Goal: Task Accomplishment & Management: Use online tool/utility

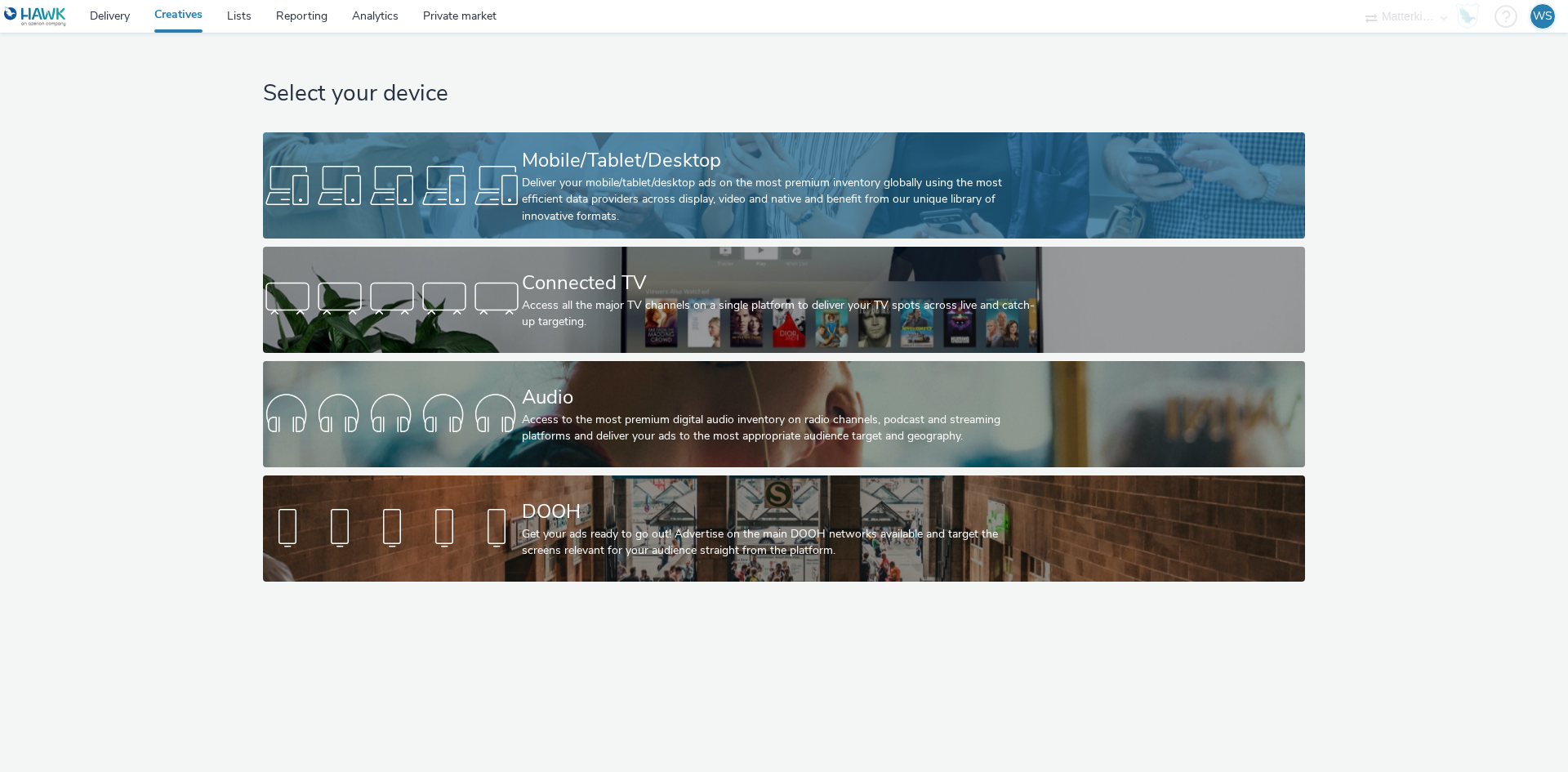
click at [657, 177] on div "Deliver your mobile/tablet/desktop ads on the most premium inventory globally u…" at bounding box center [781, 199] width 518 height 50
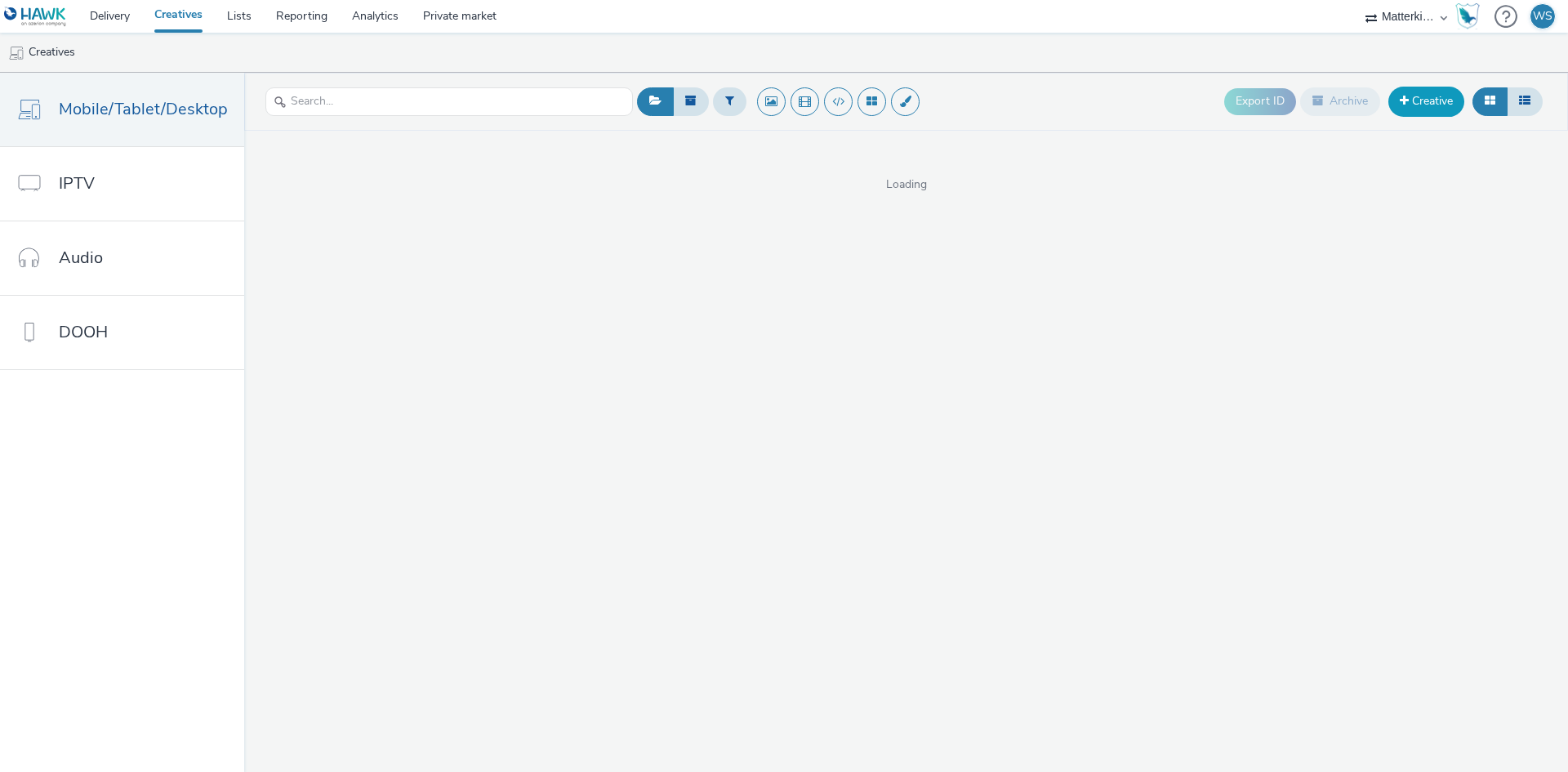
click at [1415, 100] on link "Creative" at bounding box center [1427, 101] width 76 height 29
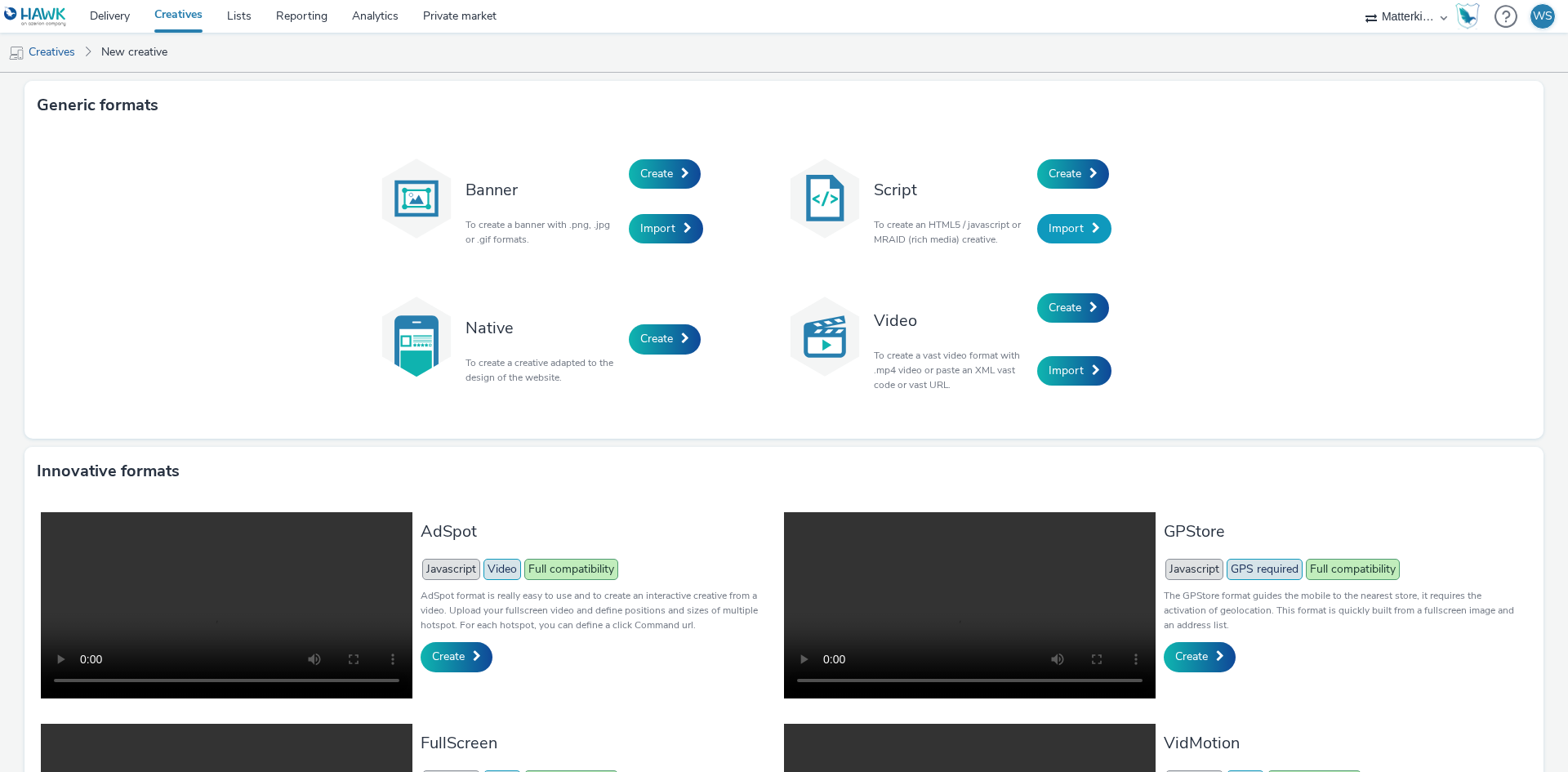
click at [1067, 232] on span "Import" at bounding box center [1066, 228] width 35 height 15
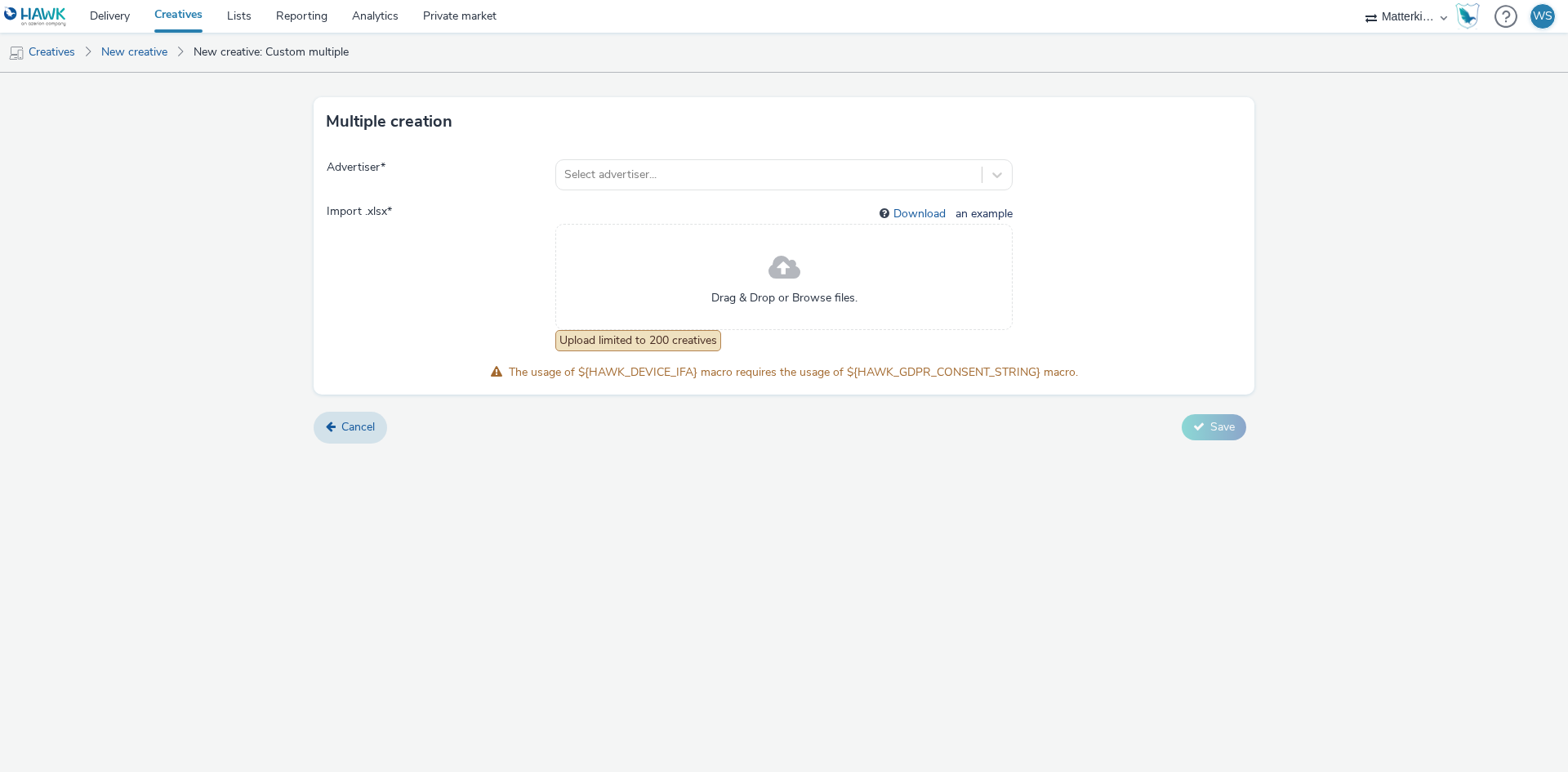
click at [782, 273] on span at bounding box center [784, 269] width 32 height 43
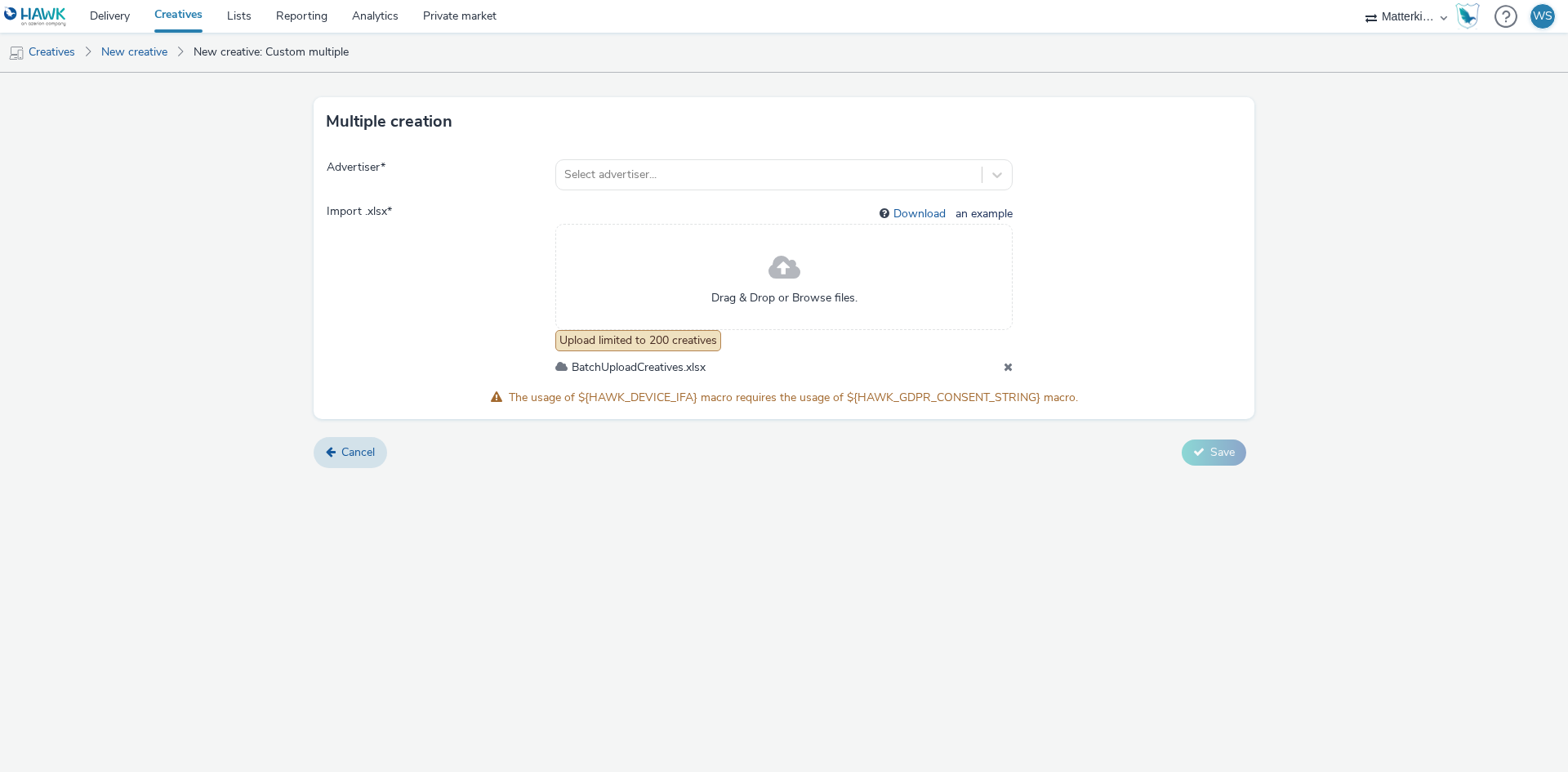
click at [1010, 390] on span "The usage of ${HAWK_DEVICE_IFA} macro requires the usage of ${HAWK_GDPR_CONSENT…" at bounding box center [793, 397] width 569 height 15
drag, startPoint x: 932, startPoint y: 396, endPoint x: 919, endPoint y: 396, distance: 13.0
click at [929, 396] on span "The usage of ${HAWK_DEVICE_IFA} macro requires the usage of ${HAWK_GDPR_CONSENT…" at bounding box center [793, 397] width 569 height 15
click at [891, 397] on span "The usage of ${HAWK_DEVICE_IFA} macro requires the usage of ${HAWK_GDPR_CONSENT…" at bounding box center [793, 397] width 569 height 15
click at [819, 399] on span "The usage of ${HAWK_DEVICE_IFA} macro requires the usage of ${HAWK_GDPR_CONSENT…" at bounding box center [793, 397] width 569 height 15
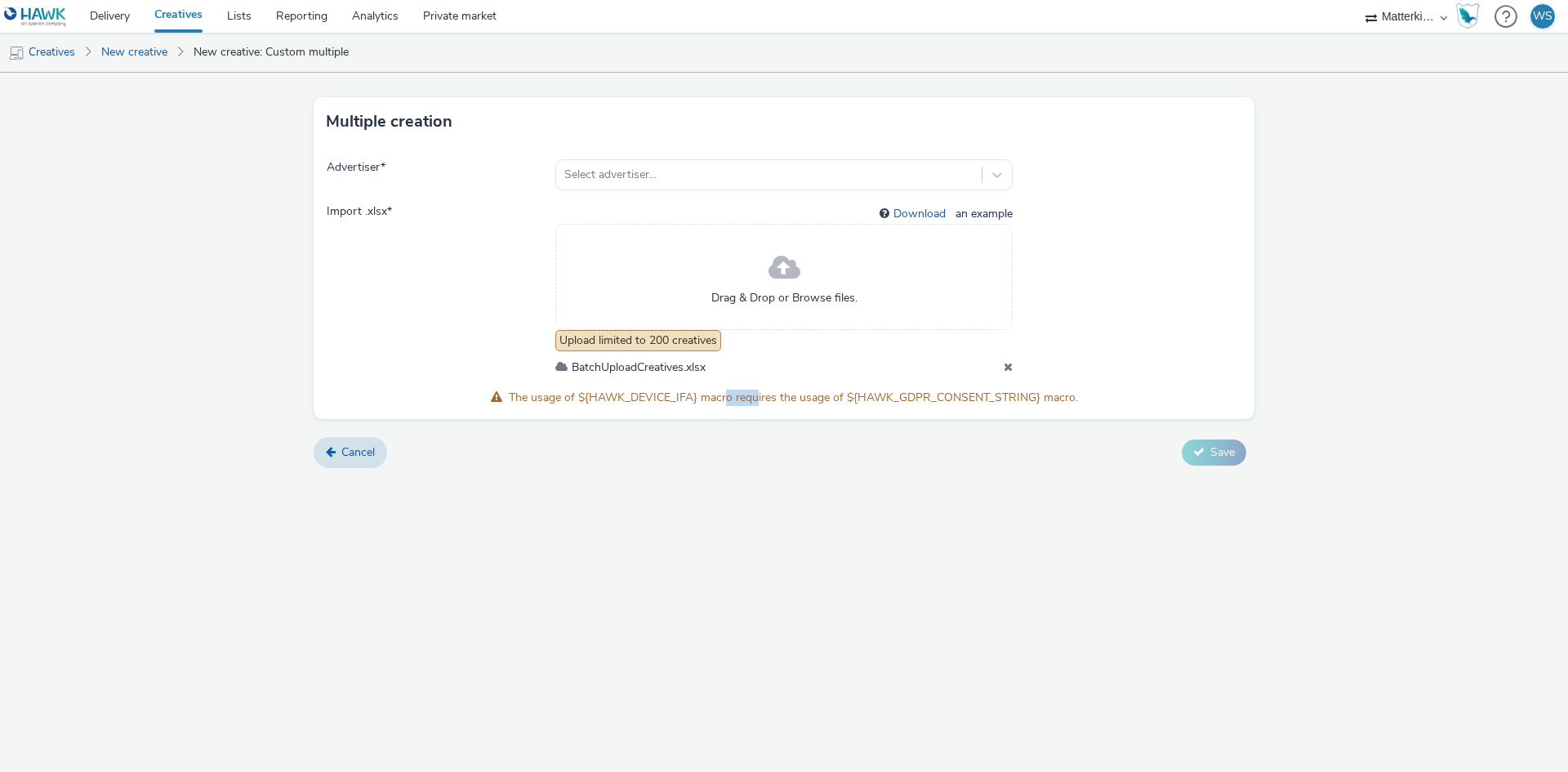
drag, startPoint x: 728, startPoint y: 399, endPoint x: 703, endPoint y: 399, distance: 25.0
click at [711, 399] on span "The usage of ${HAWK_DEVICE_IFA} macro requires the usage of ${HAWK_GDPR_CONSENT…" at bounding box center [793, 397] width 569 height 15
click at [632, 399] on span "The usage of ${HAWK_DEVICE_IFA} macro requires the usage of ${HAWK_GDPR_CONSENT…" at bounding box center [793, 397] width 569 height 15
click at [575, 399] on span "The usage of ${HAWK_DEVICE_IFA} macro requires the usage of ${HAWK_GDPR_CONSENT…" at bounding box center [793, 397] width 569 height 15
click at [535, 398] on span "The usage of ${HAWK_DEVICE_IFA} macro requires the usage of ${HAWK_GDPR_CONSENT…" at bounding box center [793, 397] width 569 height 15
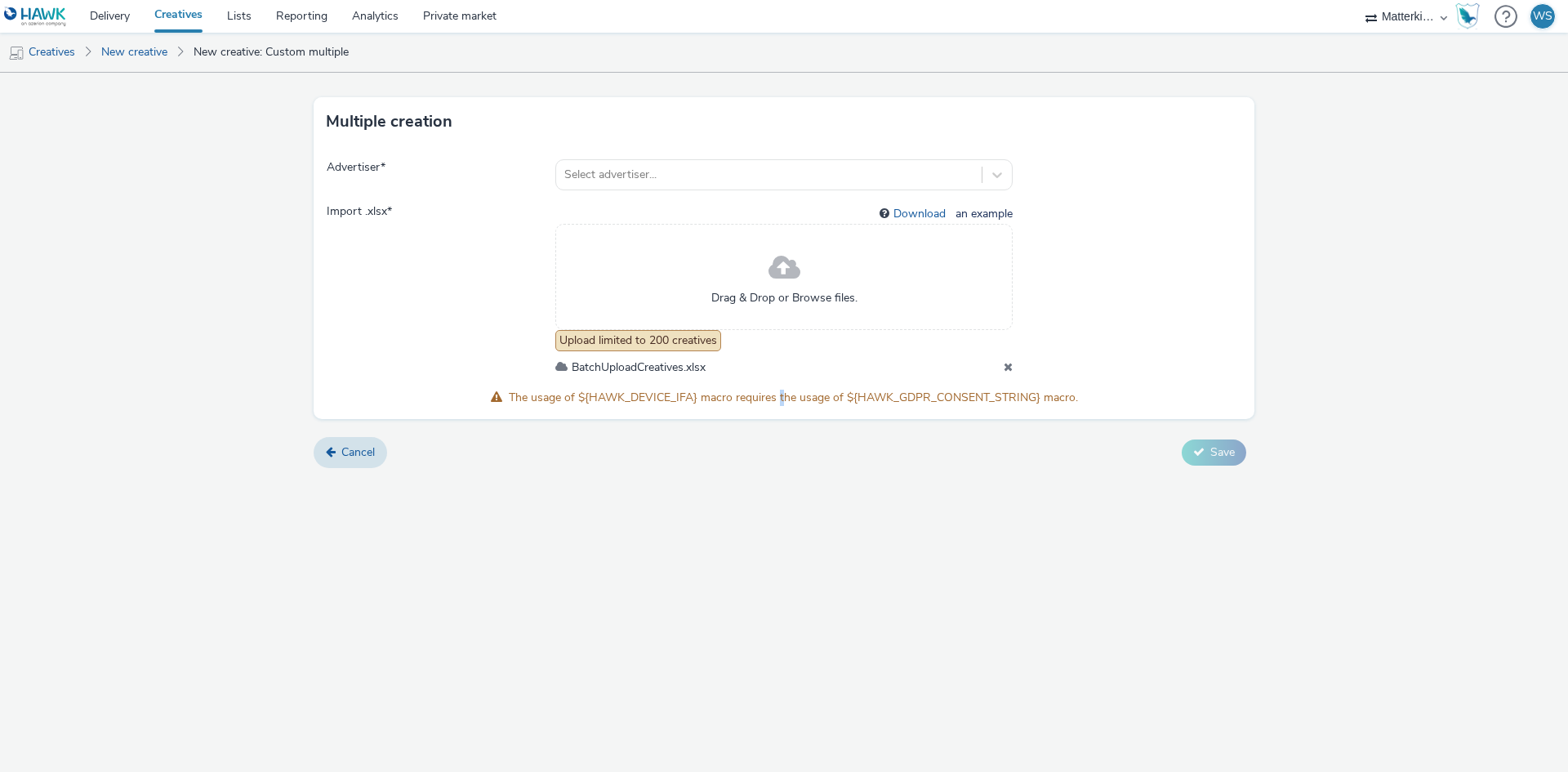
click at [810, 404] on span "The usage of ${HAWK_DEVICE_IFA} macro requires the usage of ${HAWK_GDPR_CONSENT…" at bounding box center [793, 397] width 569 height 15
drag, startPoint x: 889, startPoint y: 405, endPoint x: 974, endPoint y: 409, distance: 85.1
click at [898, 405] on span "The usage of ${HAWK_DEVICE_IFA} macro requires the usage of ${HAWK_GDPR_CONSENT…" at bounding box center [784, 398] width 587 height 16
drag, startPoint x: 974, startPoint y: 409, endPoint x: 998, endPoint y: 409, distance: 24.0
click at [981, 409] on div "Advertiser * Select advertiser... Import .xlsx * Download an example Drag & Dro…" at bounding box center [784, 282] width 941 height 272
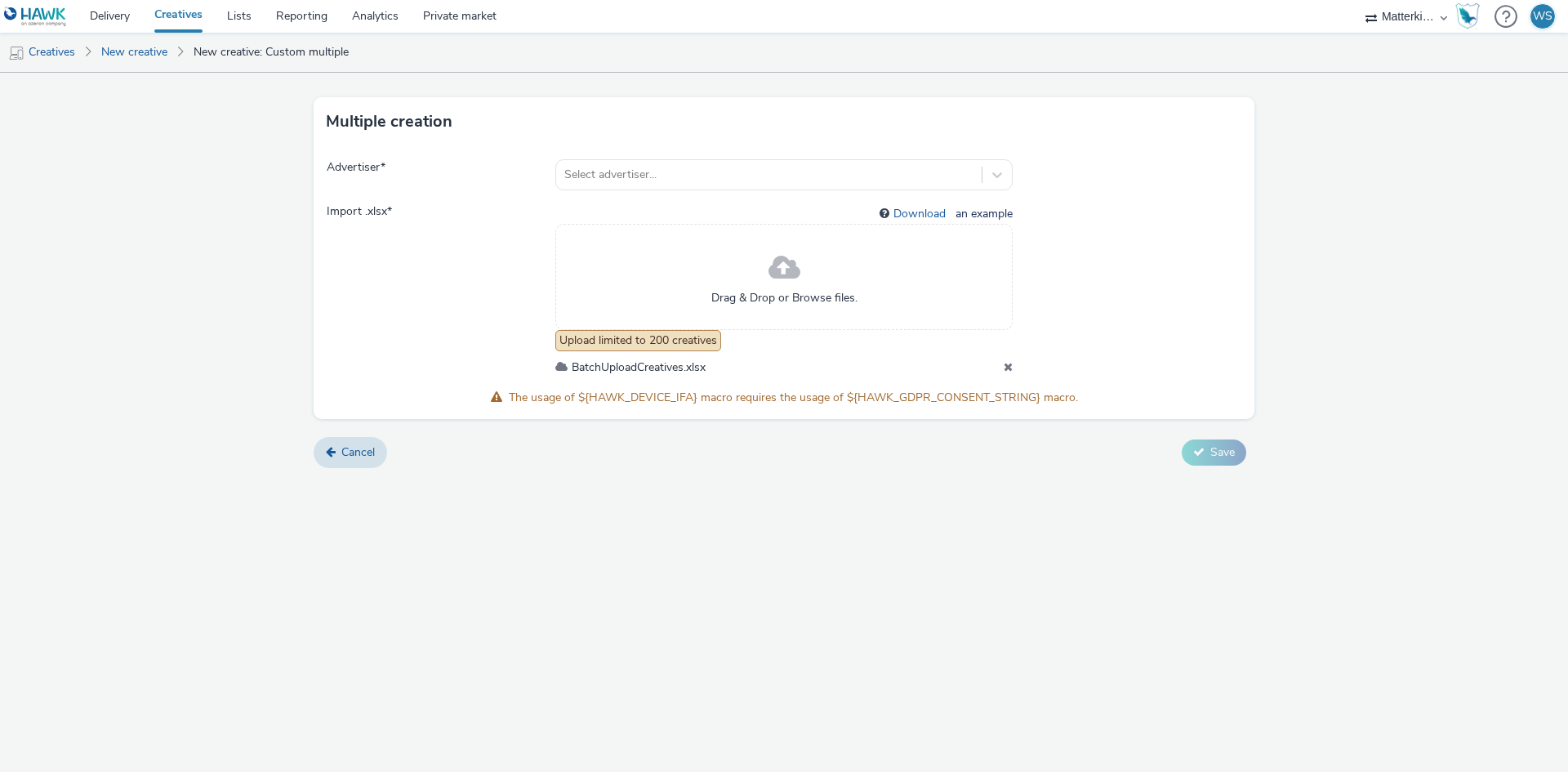
click at [1053, 402] on span "The usage of ${HAWK_DEVICE_IFA} macro requires the usage of ${HAWK_GDPR_CONSENT…" at bounding box center [793, 397] width 569 height 15
drag, startPoint x: 1088, startPoint y: 387, endPoint x: 1150, endPoint y: 383, distance: 62.1
click at [1154, 386] on div "Advertiser * Select advertiser... Import .xlsx * Download an example Drag & Dro…" at bounding box center [784, 282] width 941 height 272
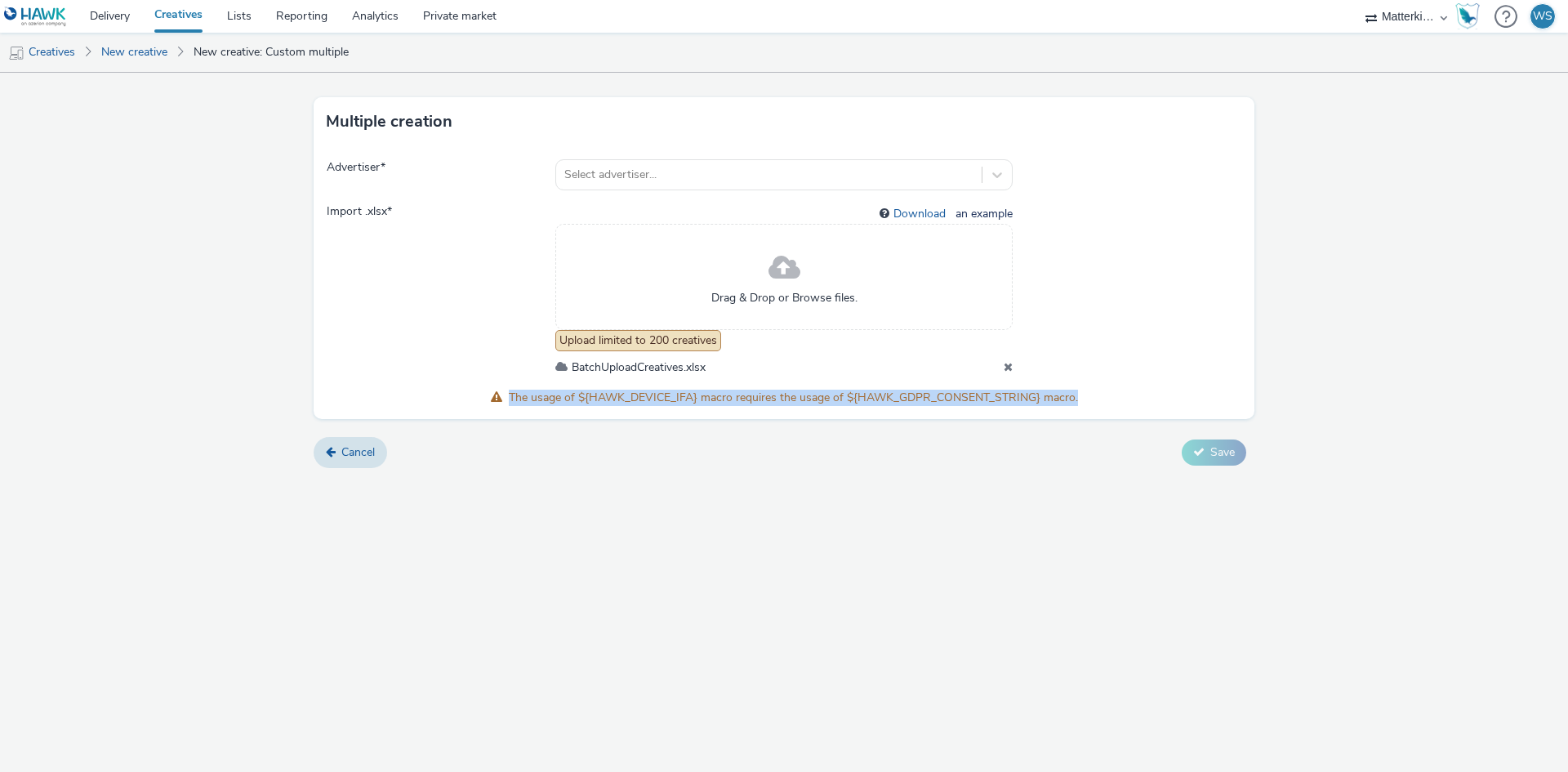
drag, startPoint x: 1087, startPoint y: 400, endPoint x: 503, endPoint y: 406, distance: 584.0
click at [503, 406] on div "Advertiser * Select advertiser... Import .xlsx * Download an example Drag & Dro…" at bounding box center [784, 282] width 941 height 272
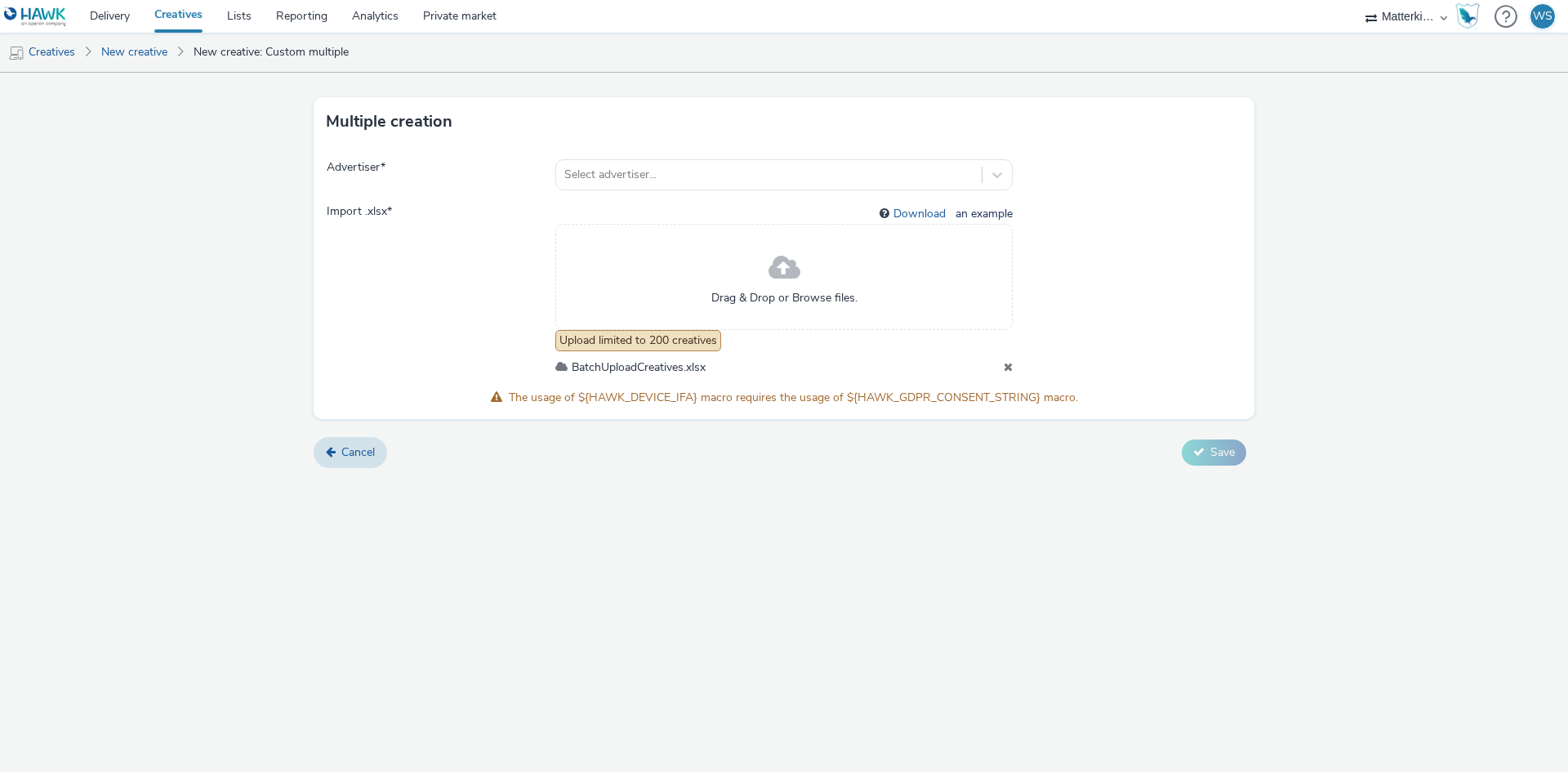
click at [453, 347] on span "Import .xlsx *" at bounding box center [441, 290] width 229 height 173
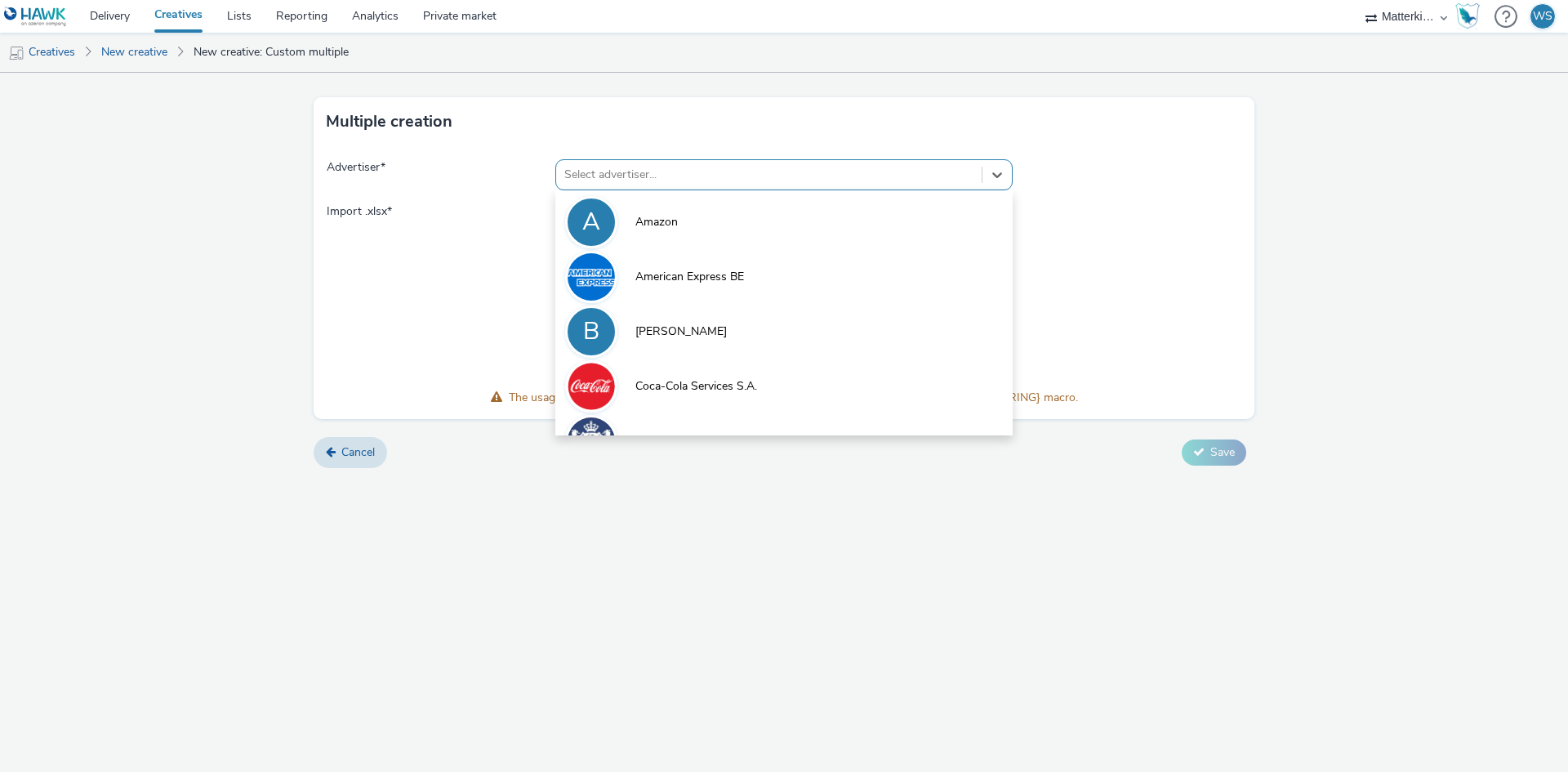
click at [611, 184] on div at bounding box center [769, 175] width 409 height 20
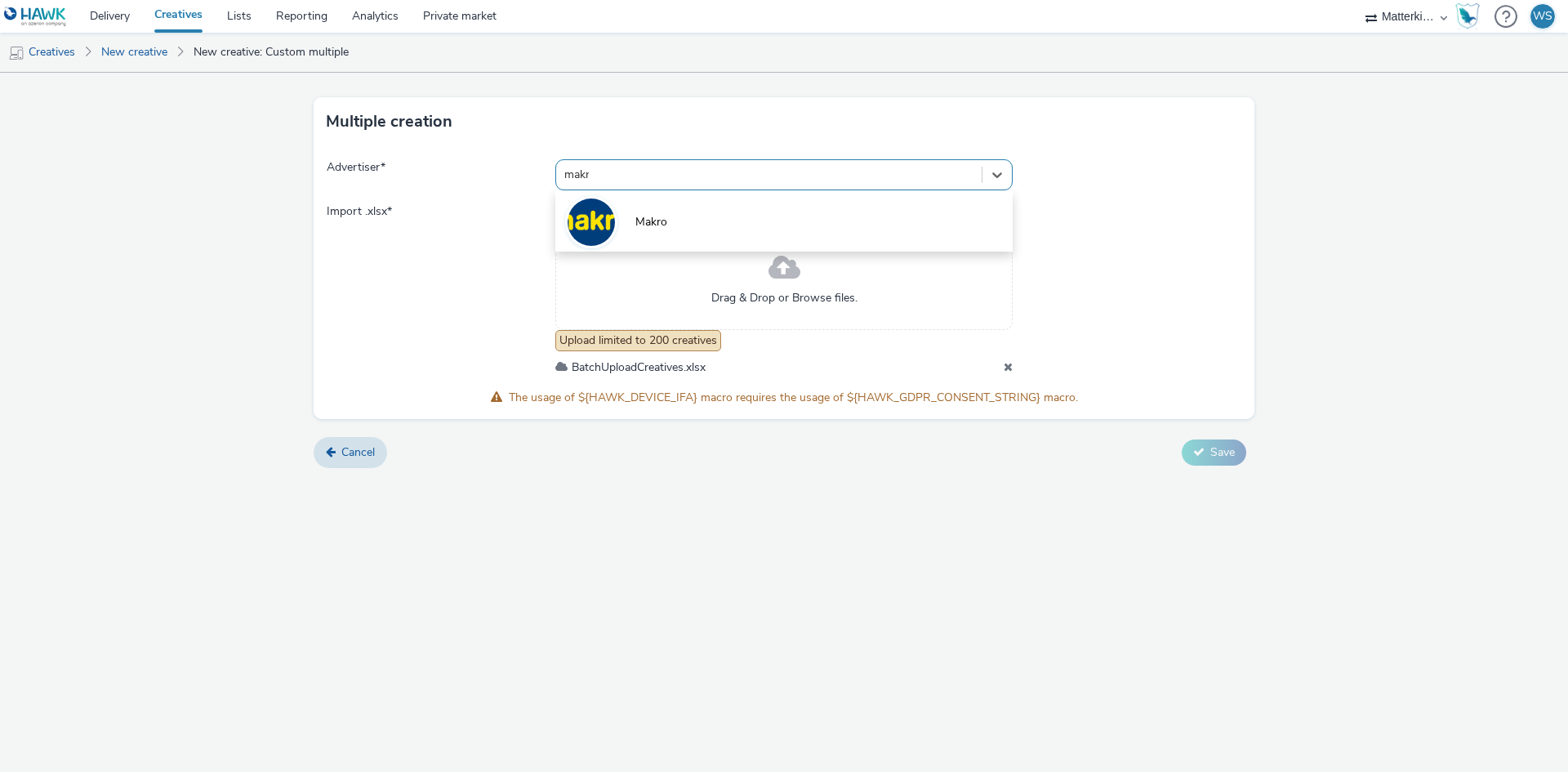
type input "makro"
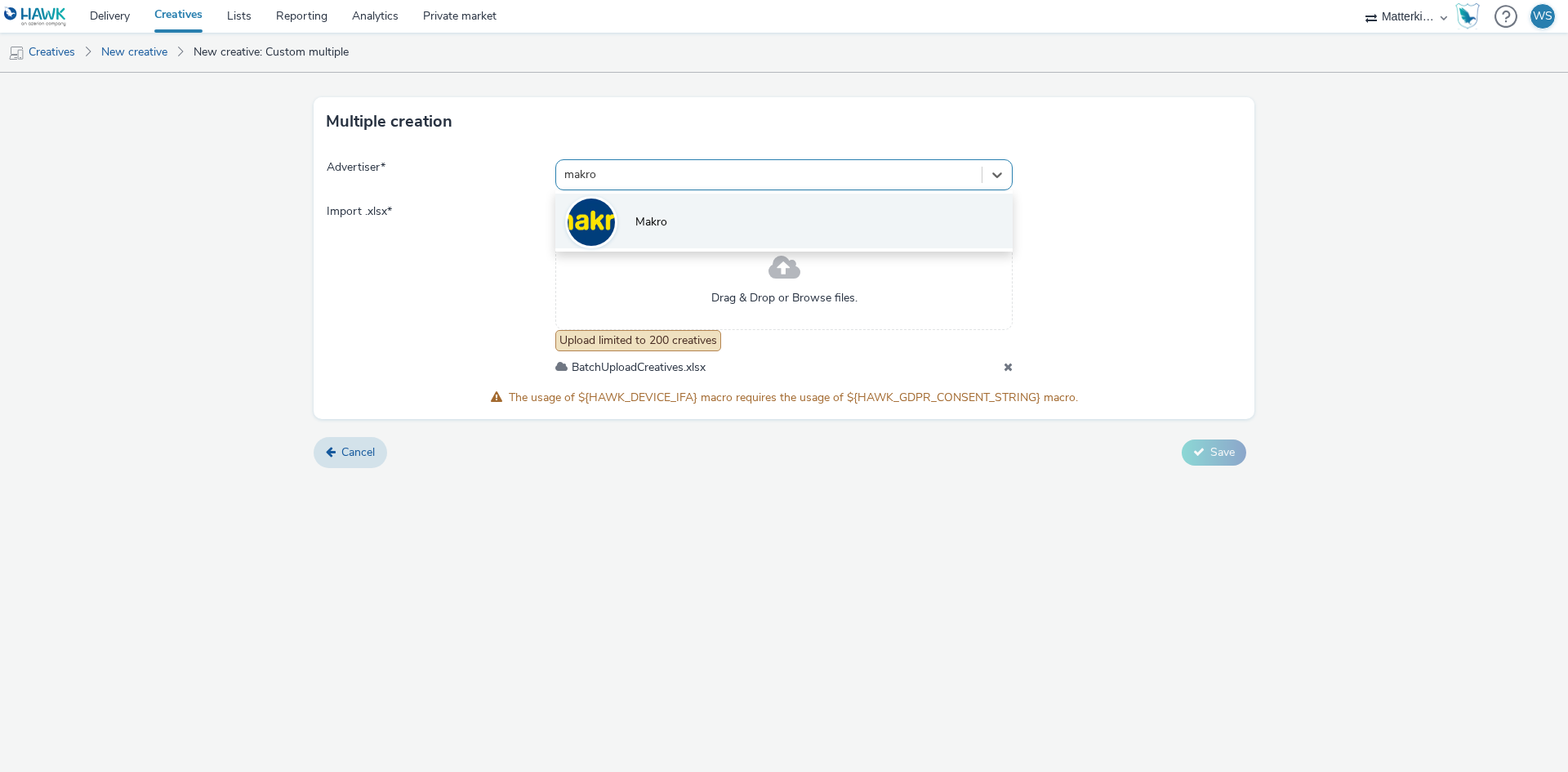
click at [689, 214] on li "Makro" at bounding box center [784, 221] width 458 height 54
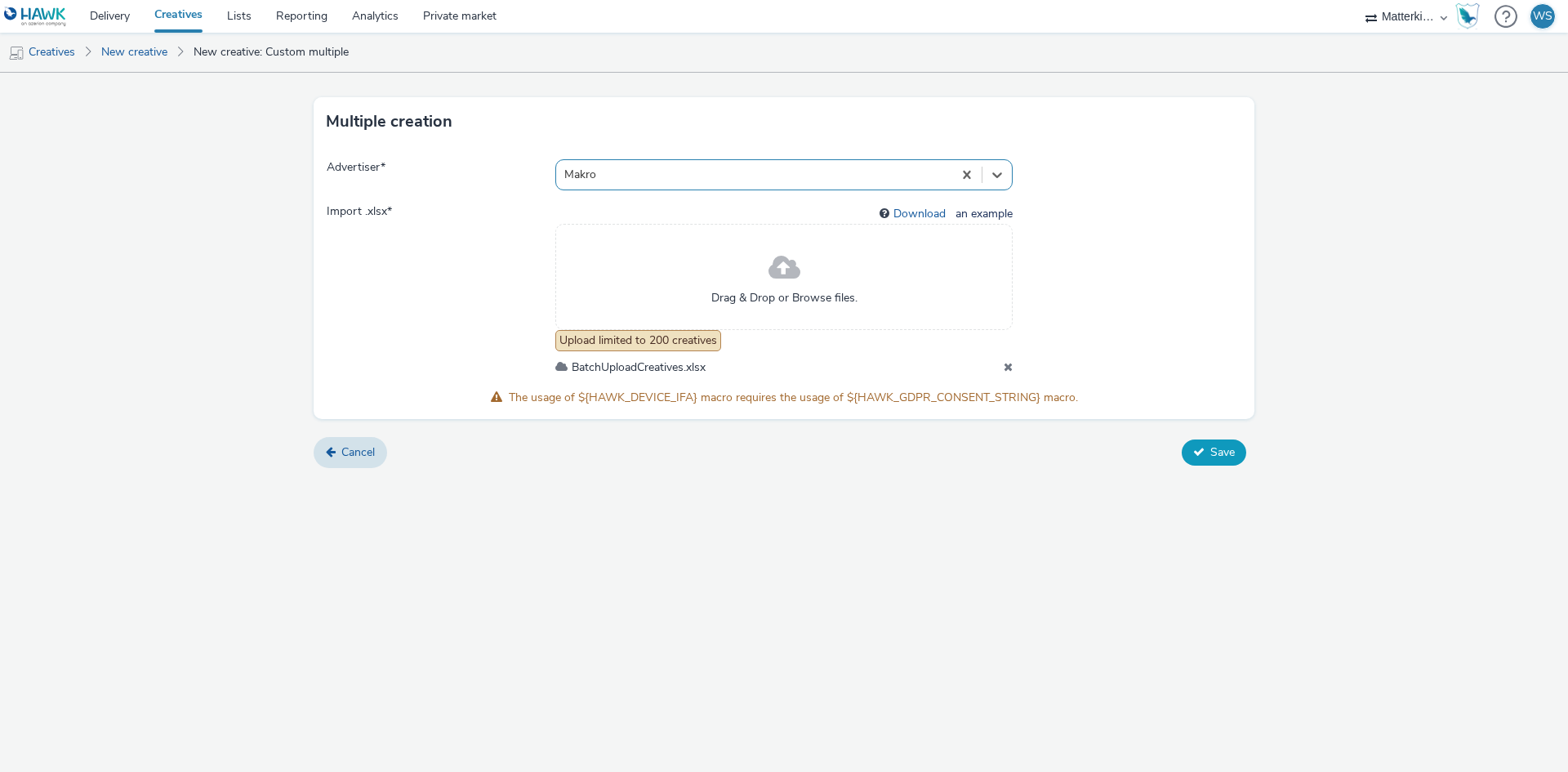
click at [1226, 450] on span "Save" at bounding box center [1222, 452] width 24 height 15
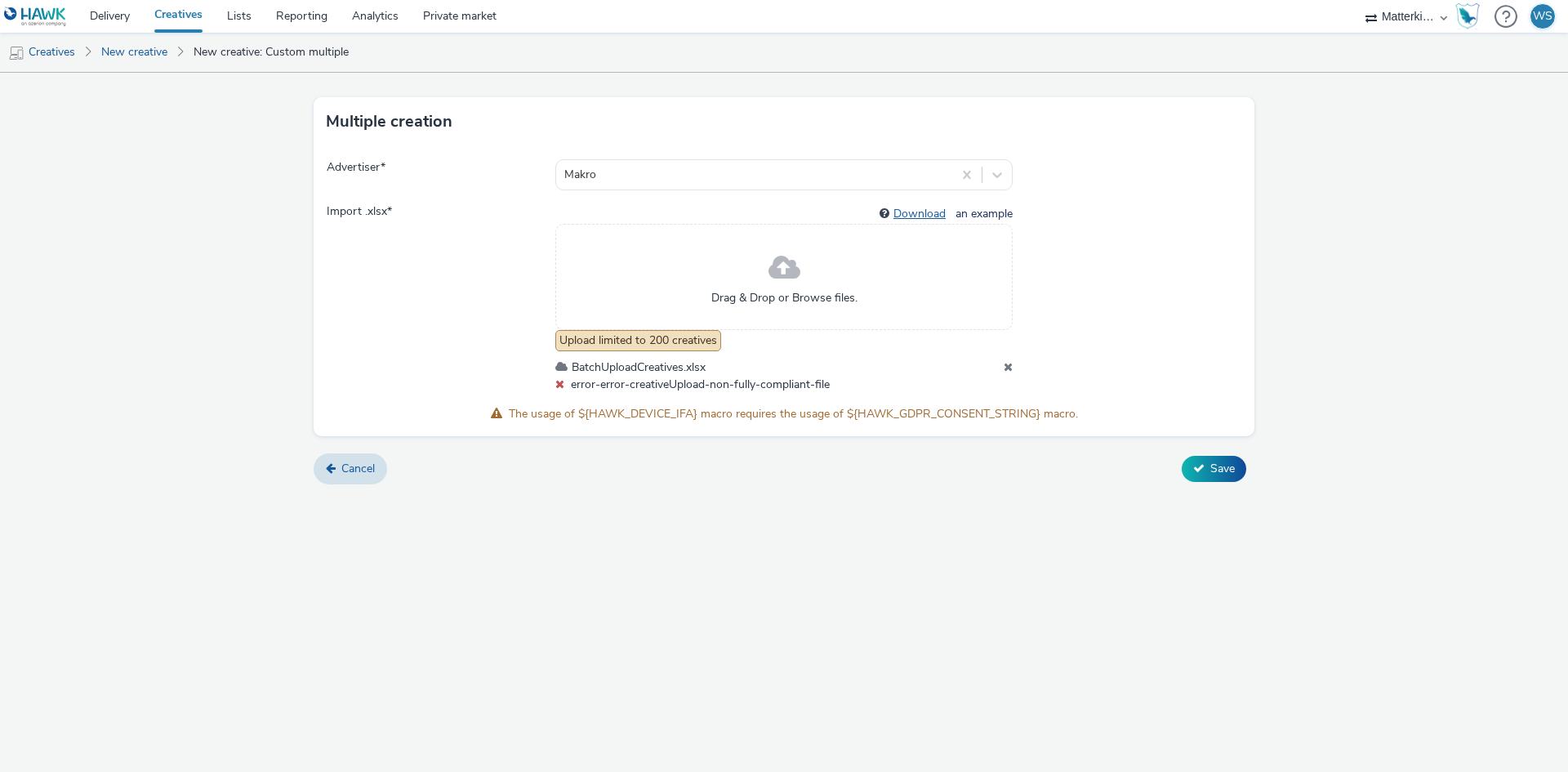
click at [923, 214] on link "Download" at bounding box center [923, 213] width 59 height 15
click at [1007, 367] on icon at bounding box center [1008, 367] width 9 height 12
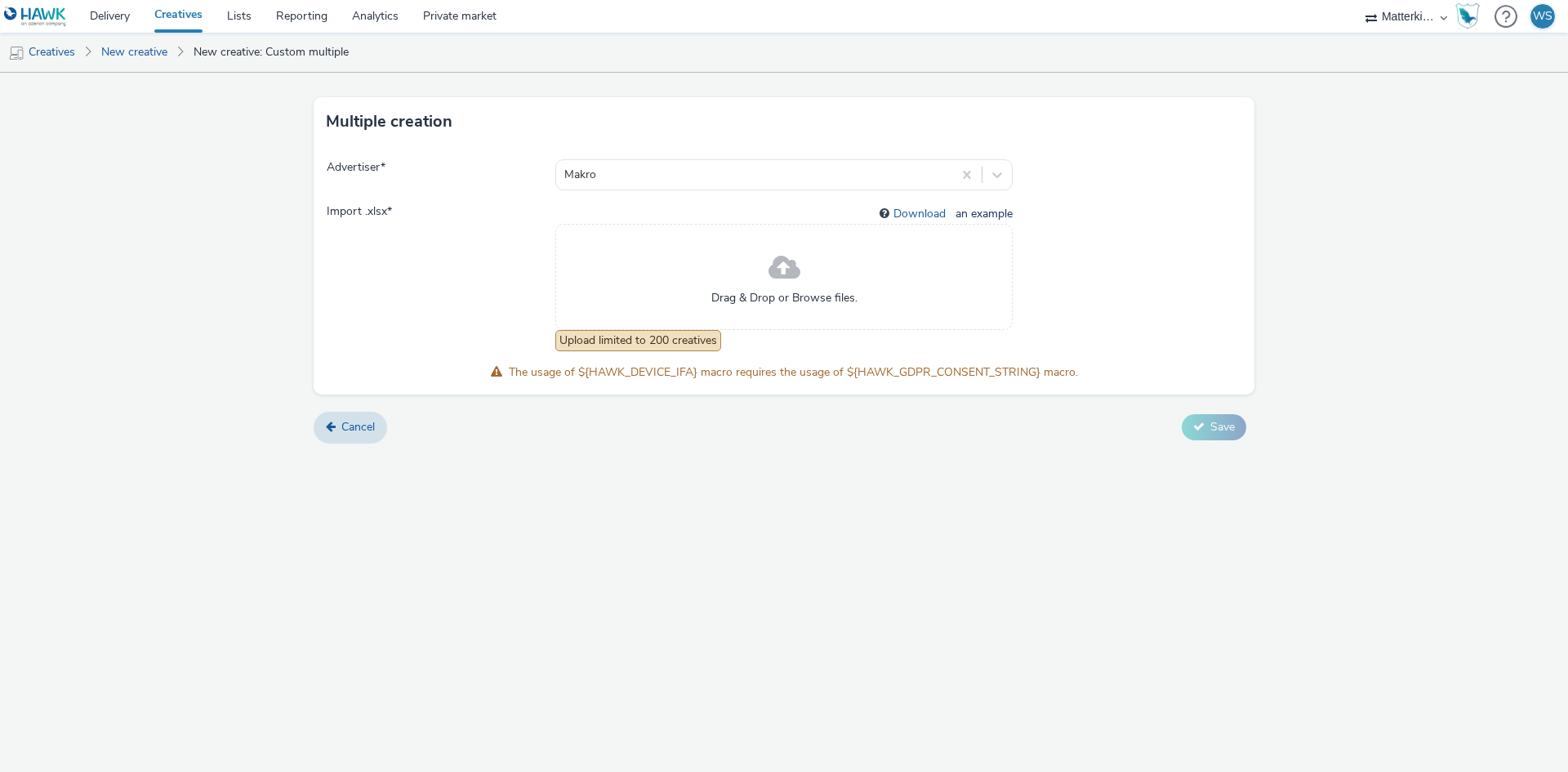
click at [760, 291] on span "Drag & Drop or Browse files." at bounding box center [784, 298] width 147 height 16
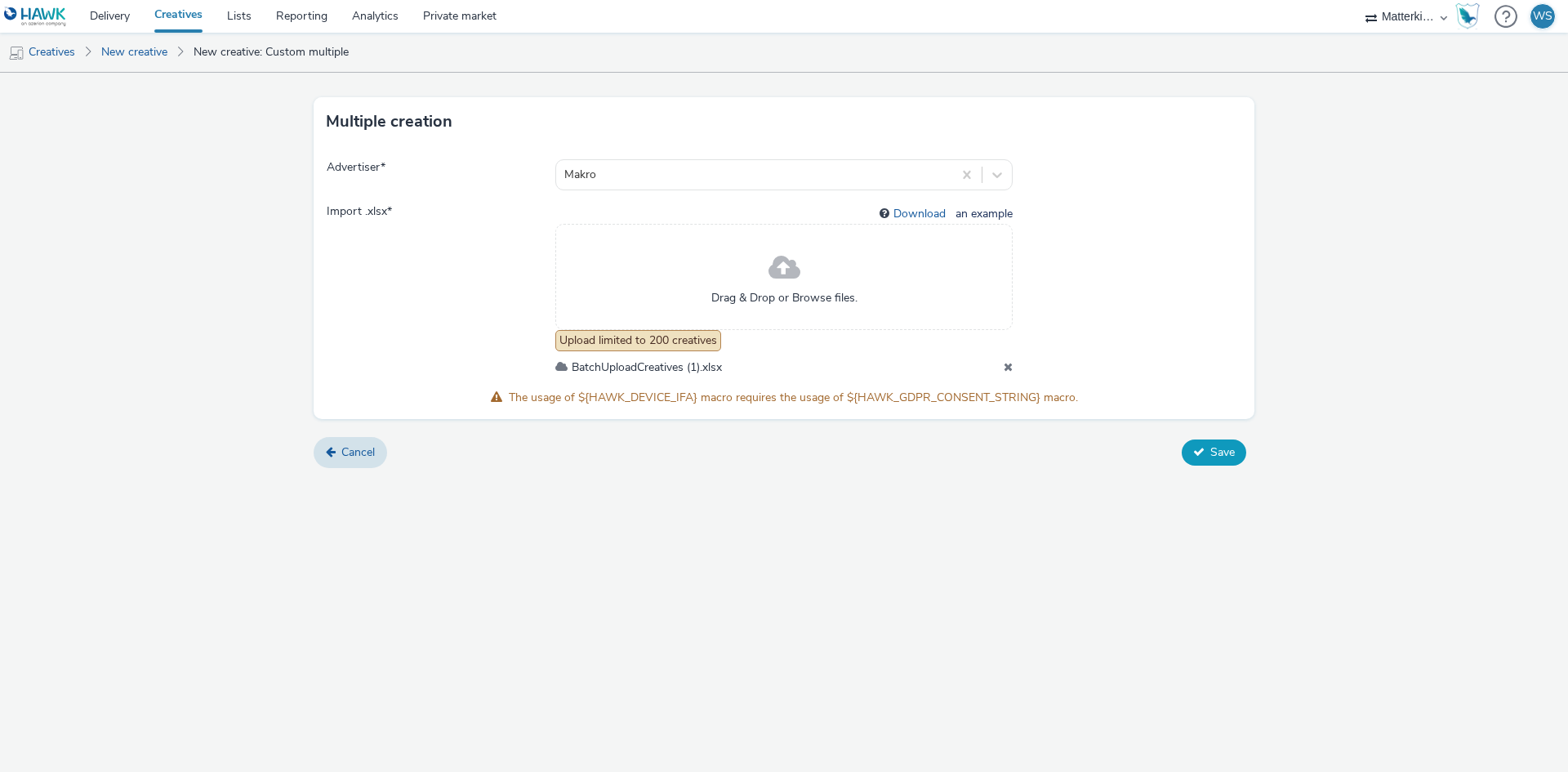
click at [1208, 442] on button "Save" at bounding box center [1213, 453] width 64 height 26
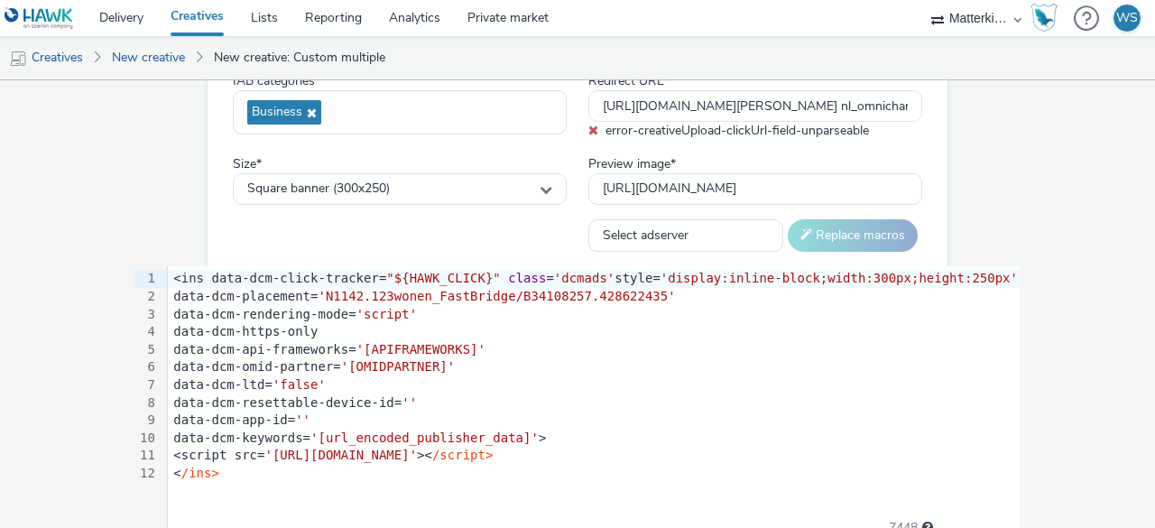
scroll to position [4160, 0]
